Goal: Find specific page/section: Find specific page/section

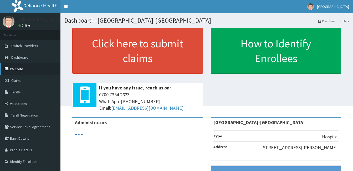
click at [31, 68] on link "PA Code" at bounding box center [30, 69] width 60 height 12
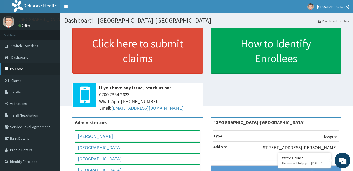
click at [32, 68] on link "PA Code" at bounding box center [30, 69] width 60 height 12
